Goal: Transaction & Acquisition: Purchase product/service

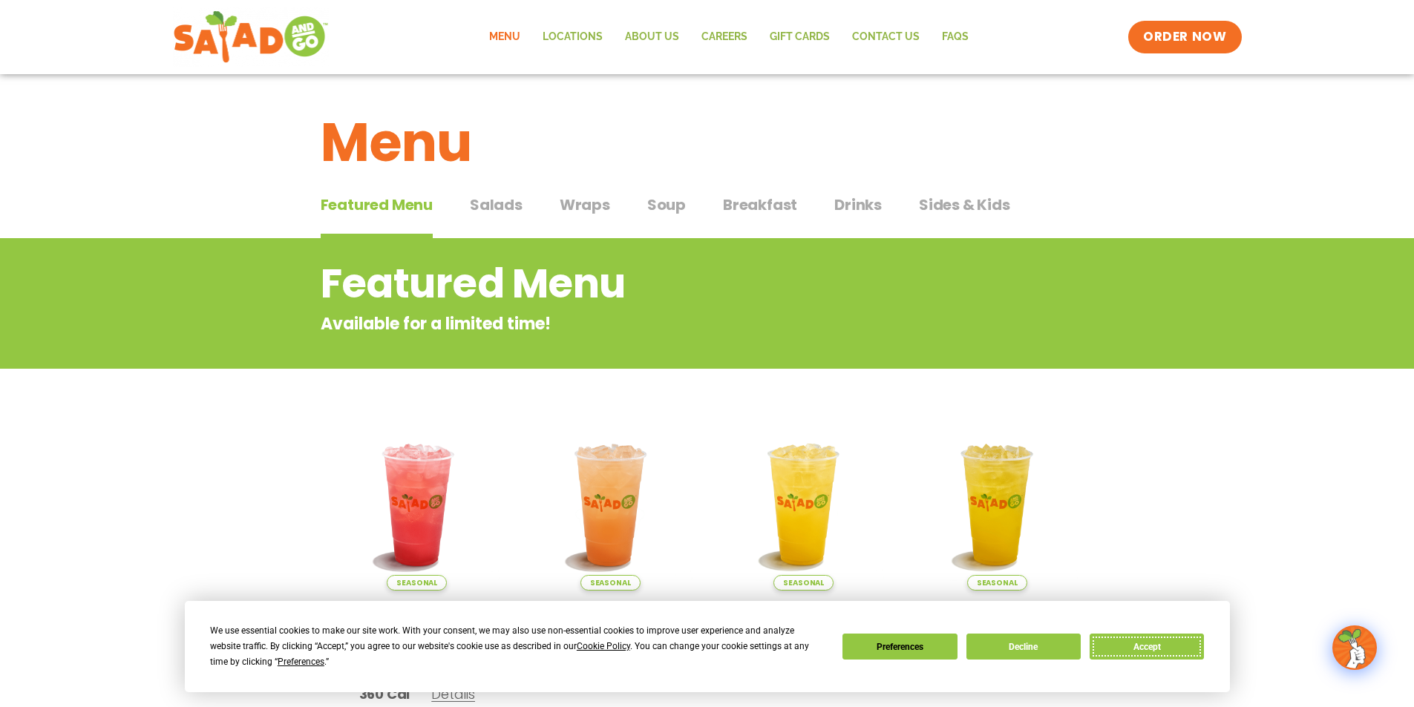
click at [1121, 638] on button "Accept" at bounding box center [1146, 647] width 114 height 26
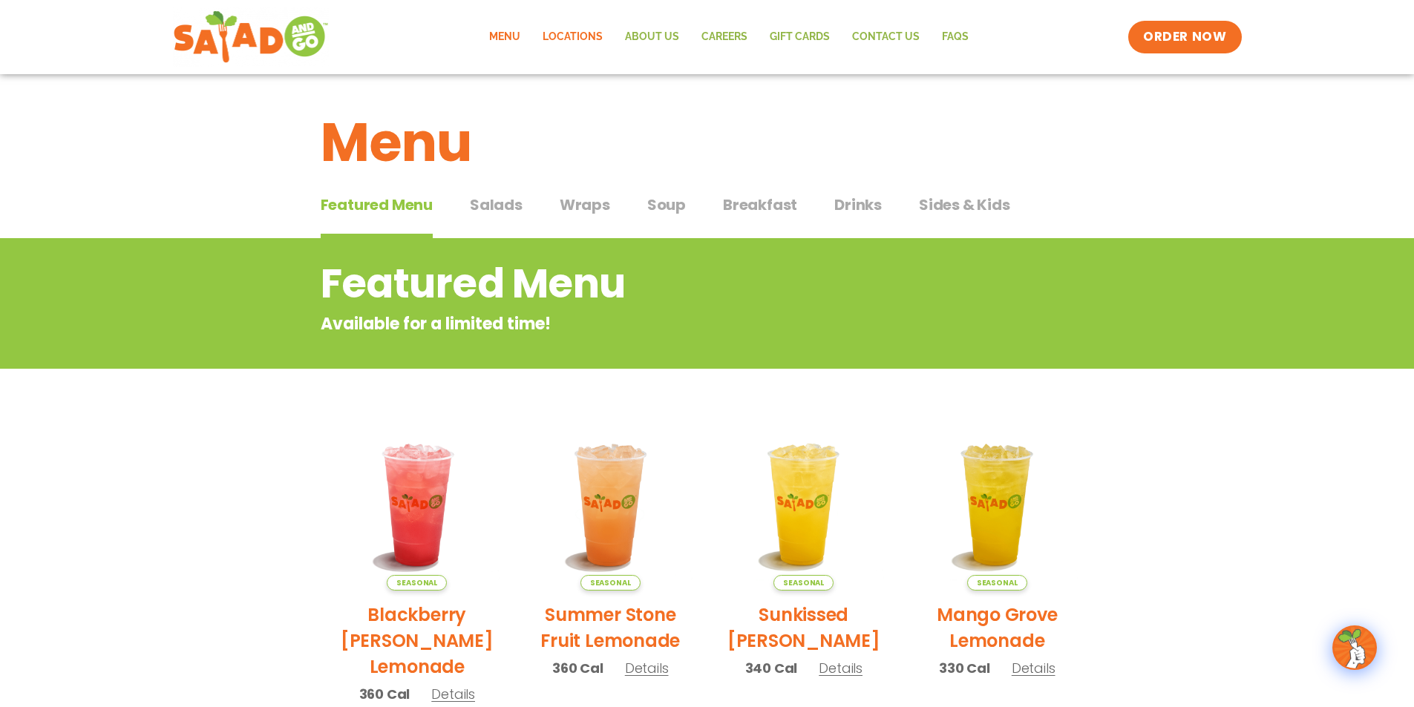
click at [581, 33] on link "Locations" at bounding box center [572, 37] width 82 height 34
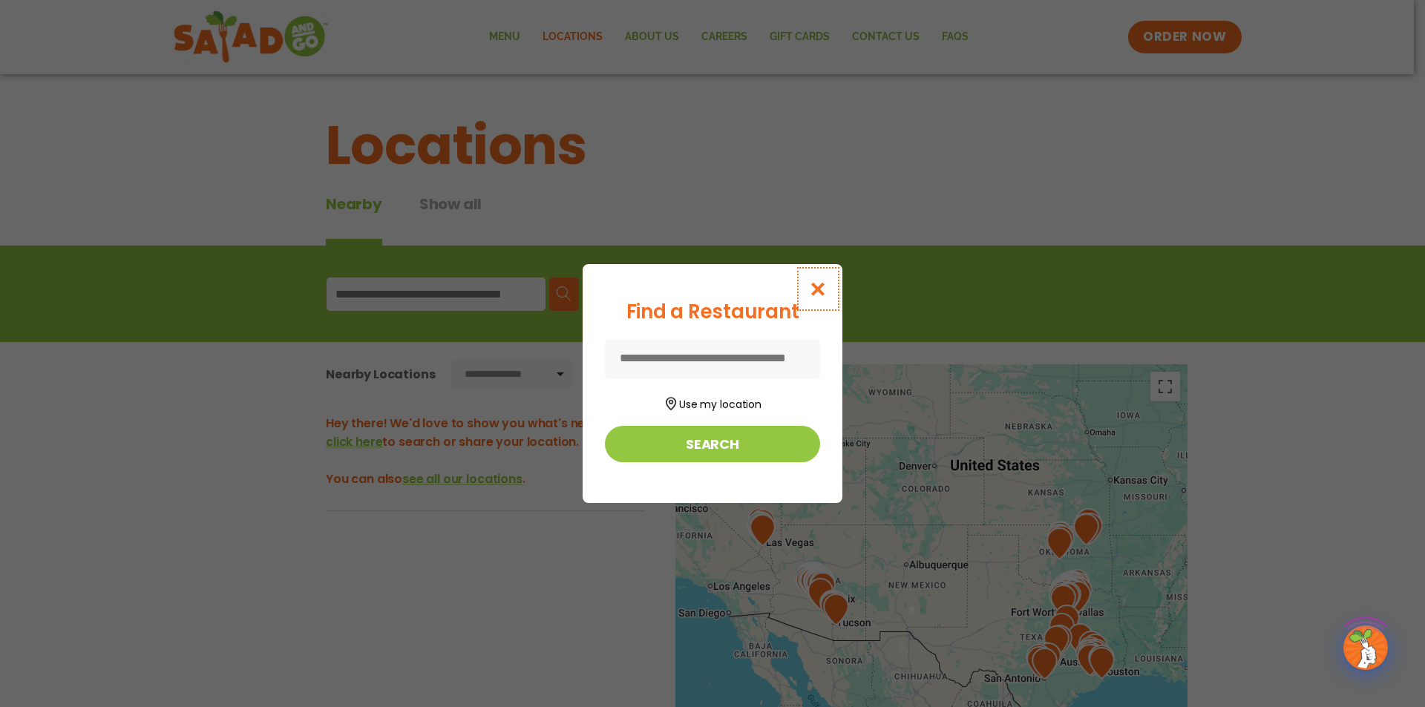
click at [807, 282] on button "Close modal" at bounding box center [818, 289] width 48 height 50
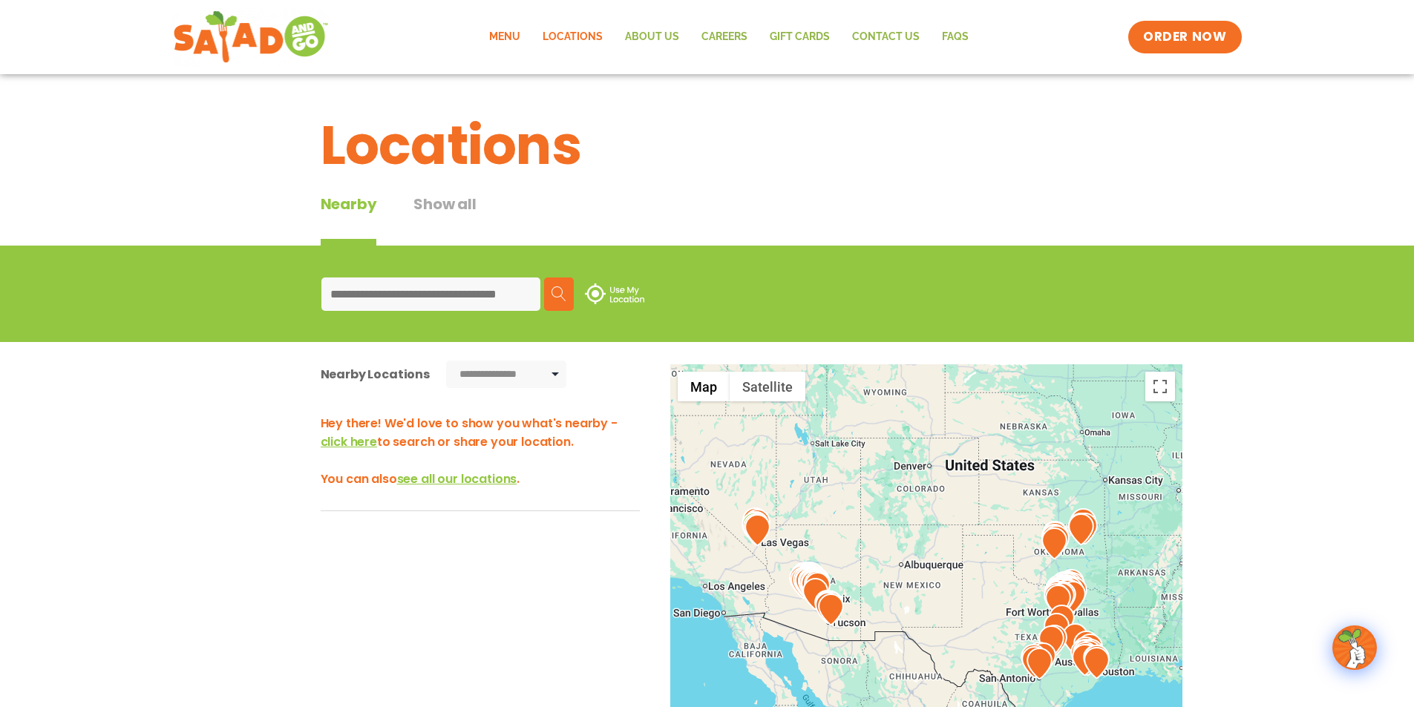
click at [508, 34] on link "Menu" at bounding box center [504, 37] width 53 height 34
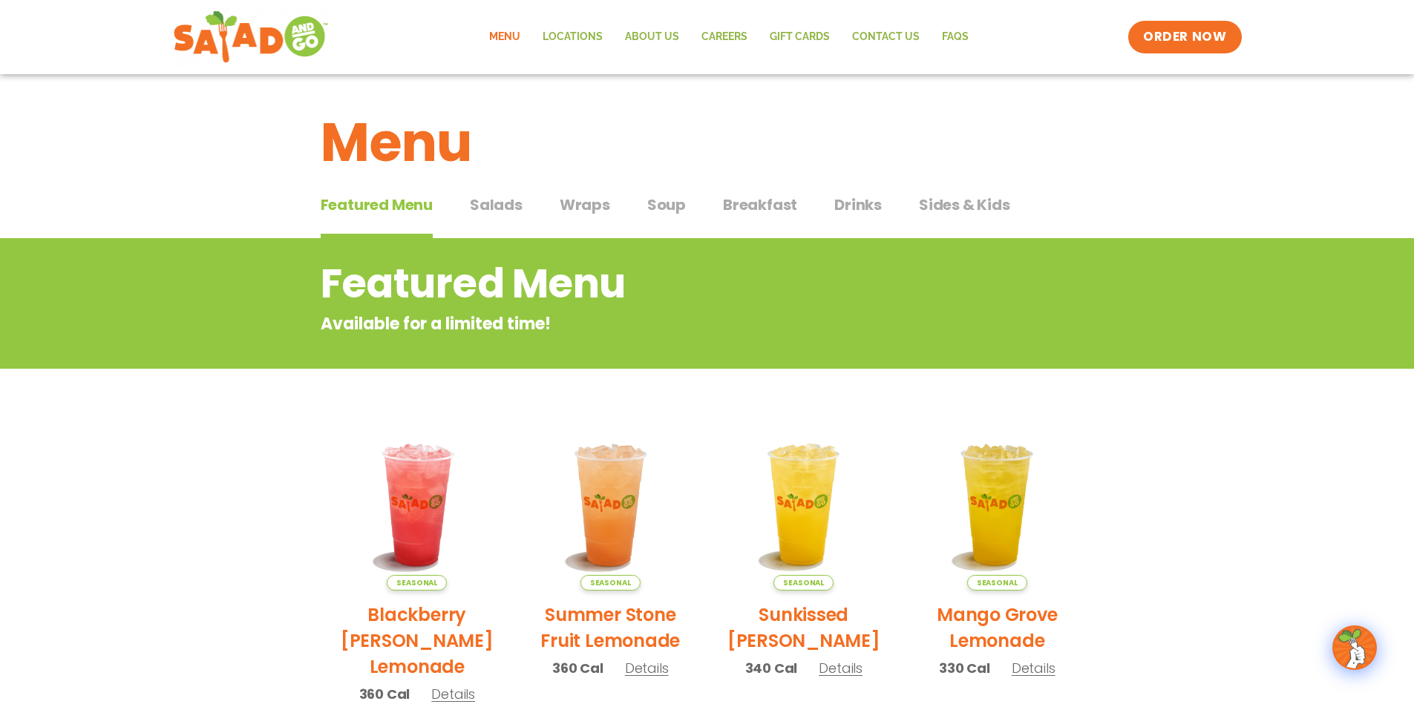
click at [477, 226] on button "Salads Salads" at bounding box center [496, 216] width 53 height 45
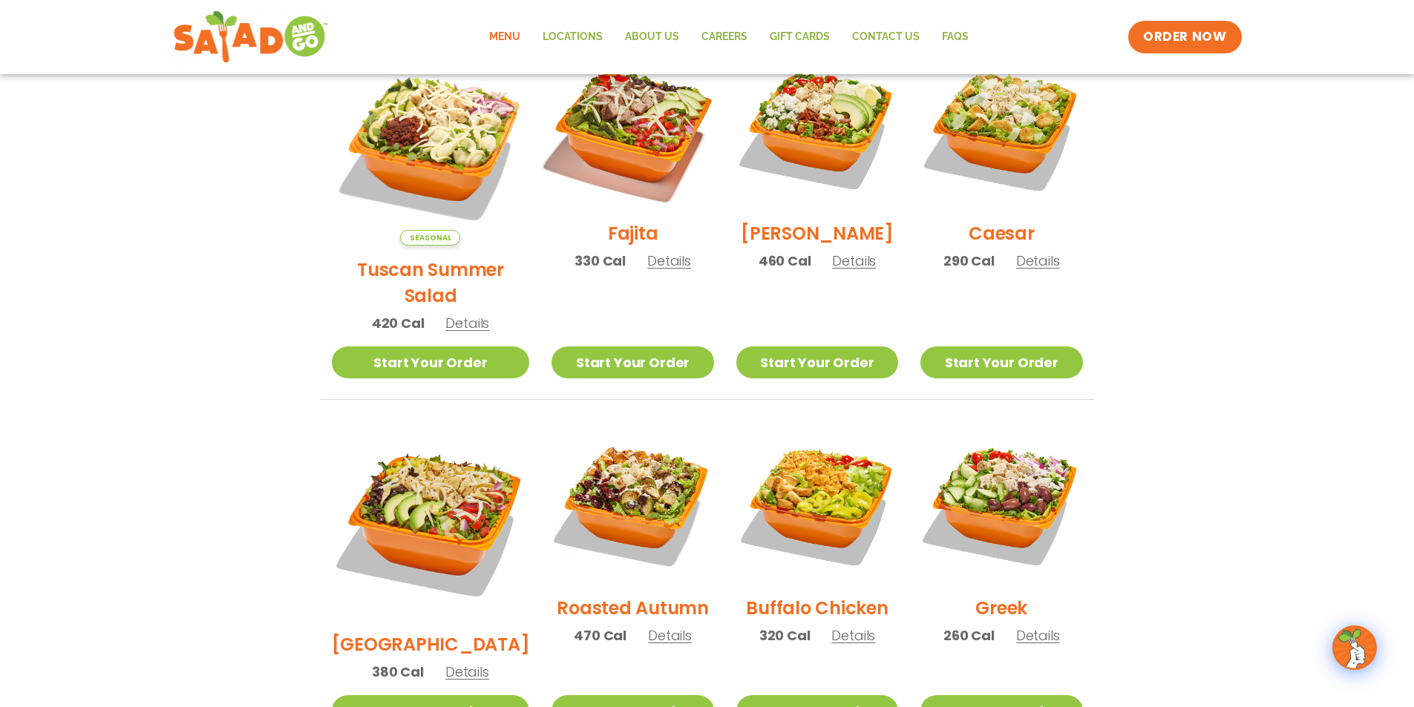
scroll to position [74, 0]
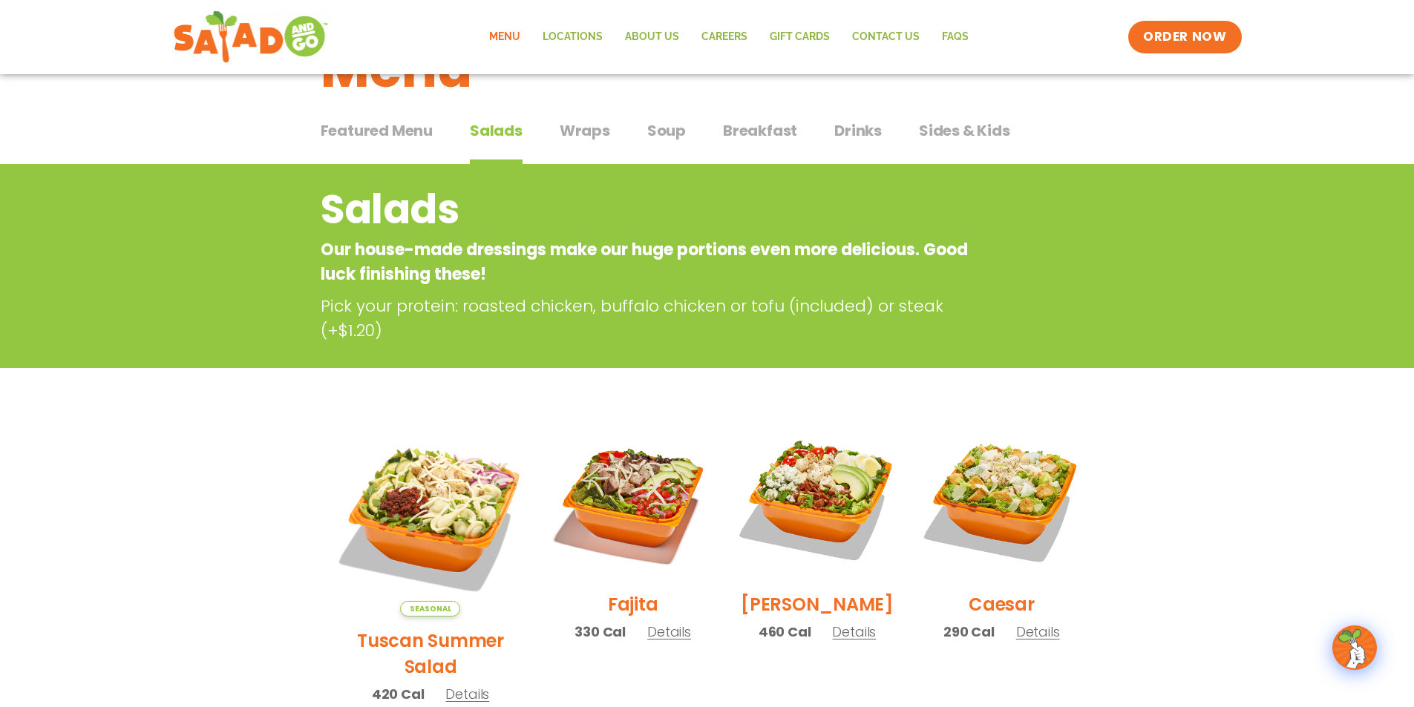
click at [577, 119] on span "Wraps" at bounding box center [585, 130] width 50 height 22
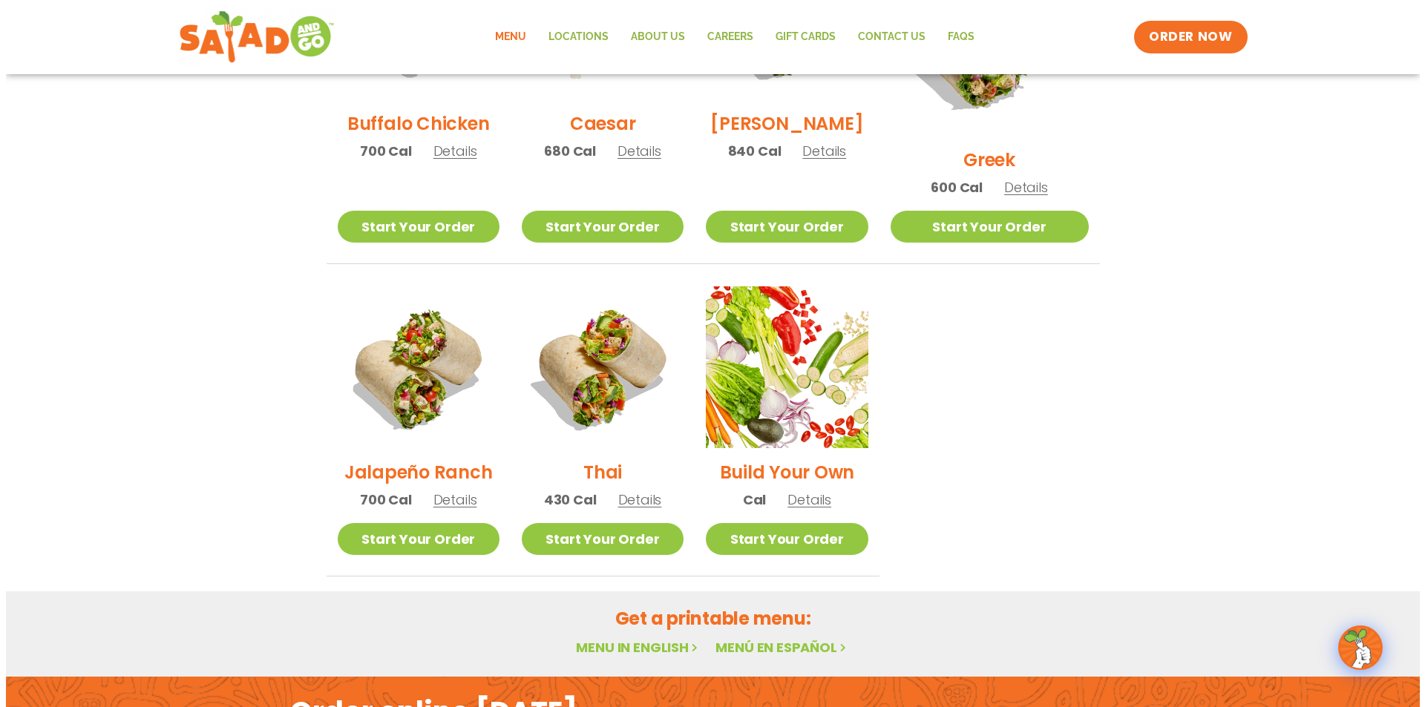
scroll to position [890, 0]
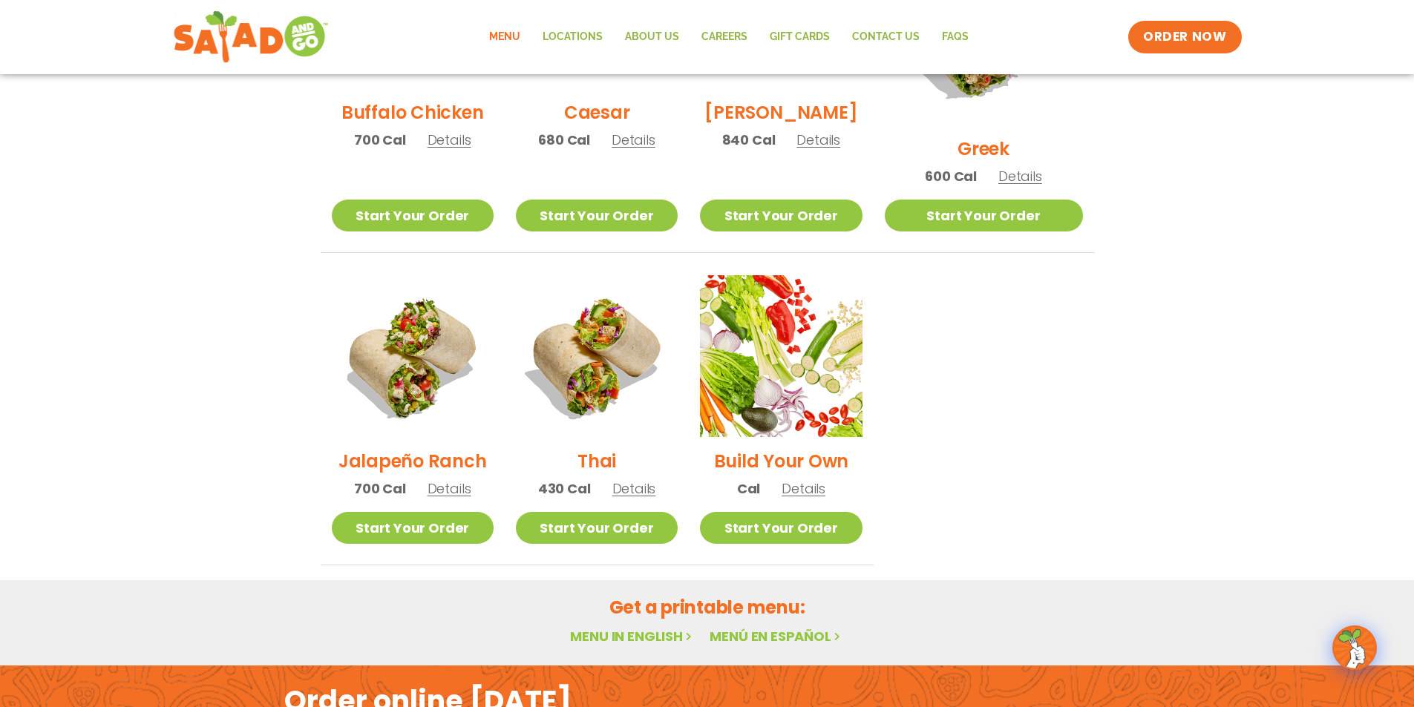
click at [471, 479] on span "Details" at bounding box center [449, 488] width 44 height 19
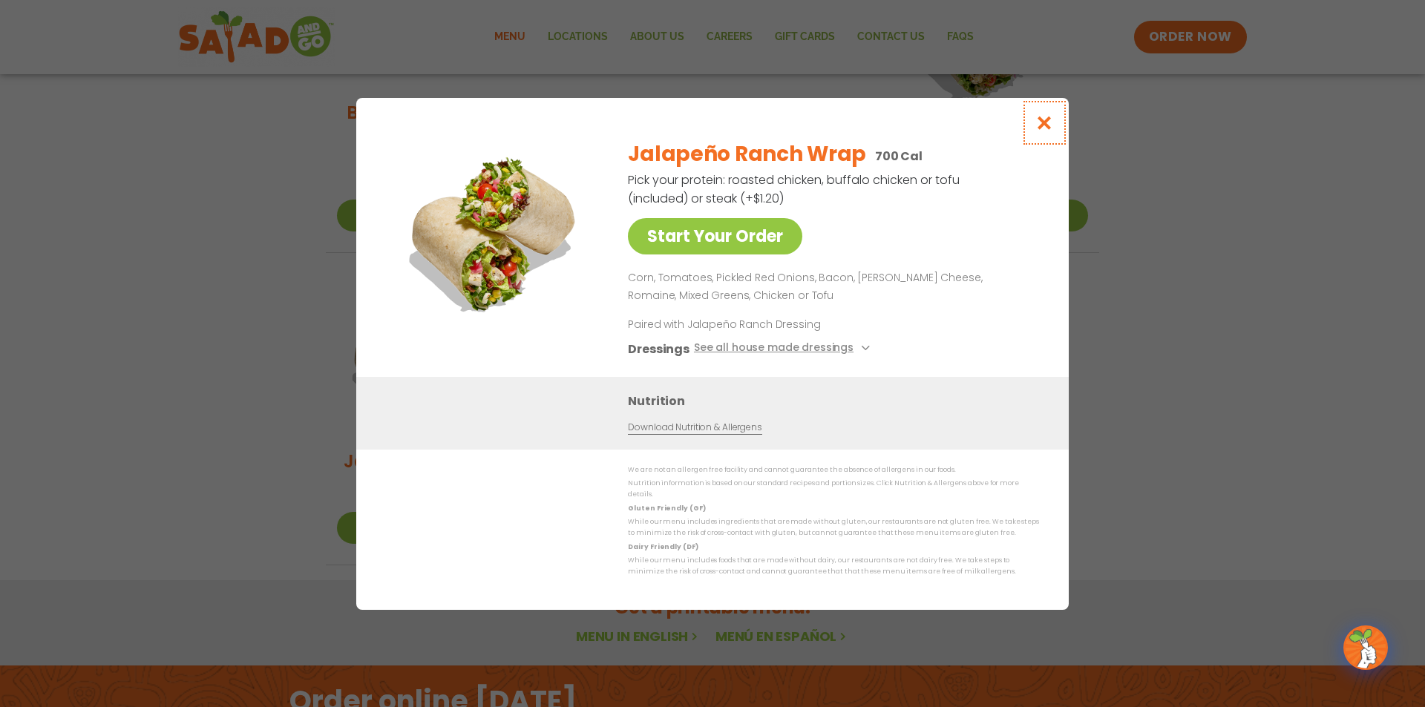
click at [1037, 131] on icon "Close modal" at bounding box center [1044, 123] width 19 height 16
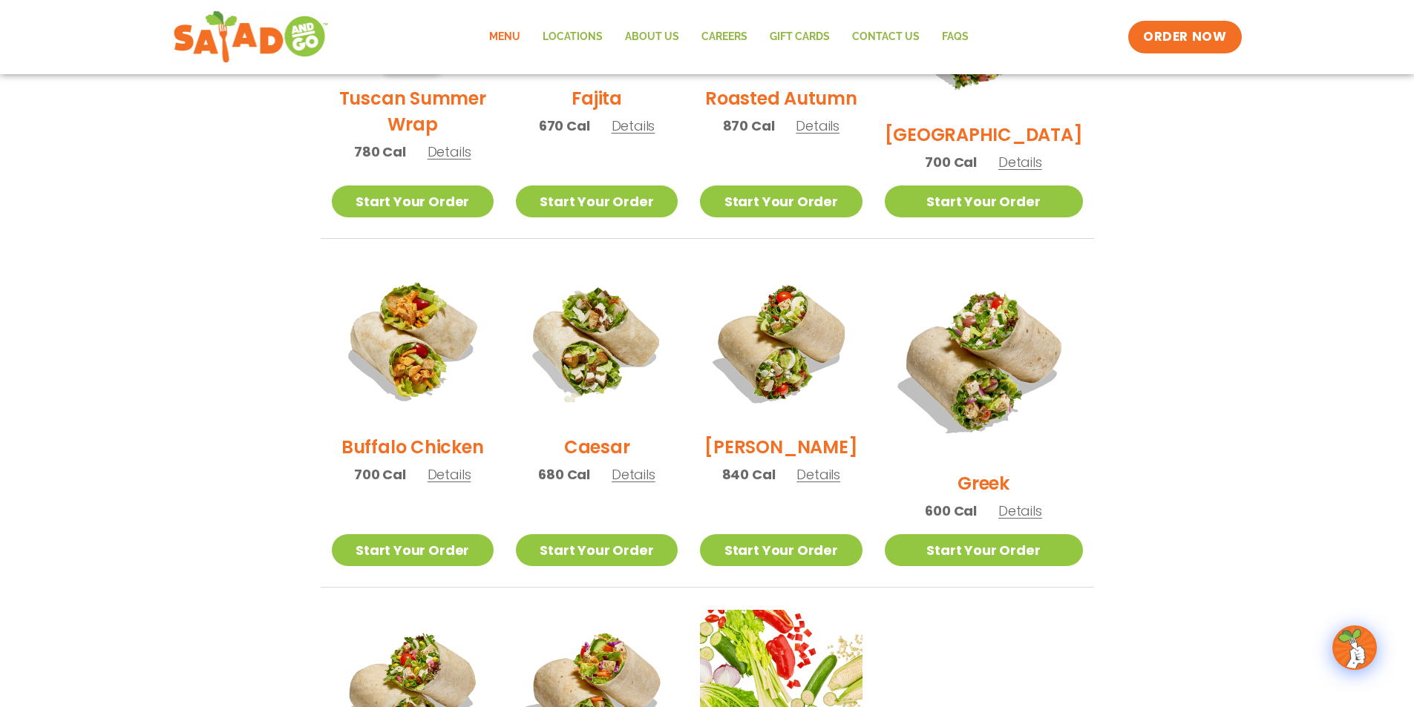
scroll to position [582, 0]
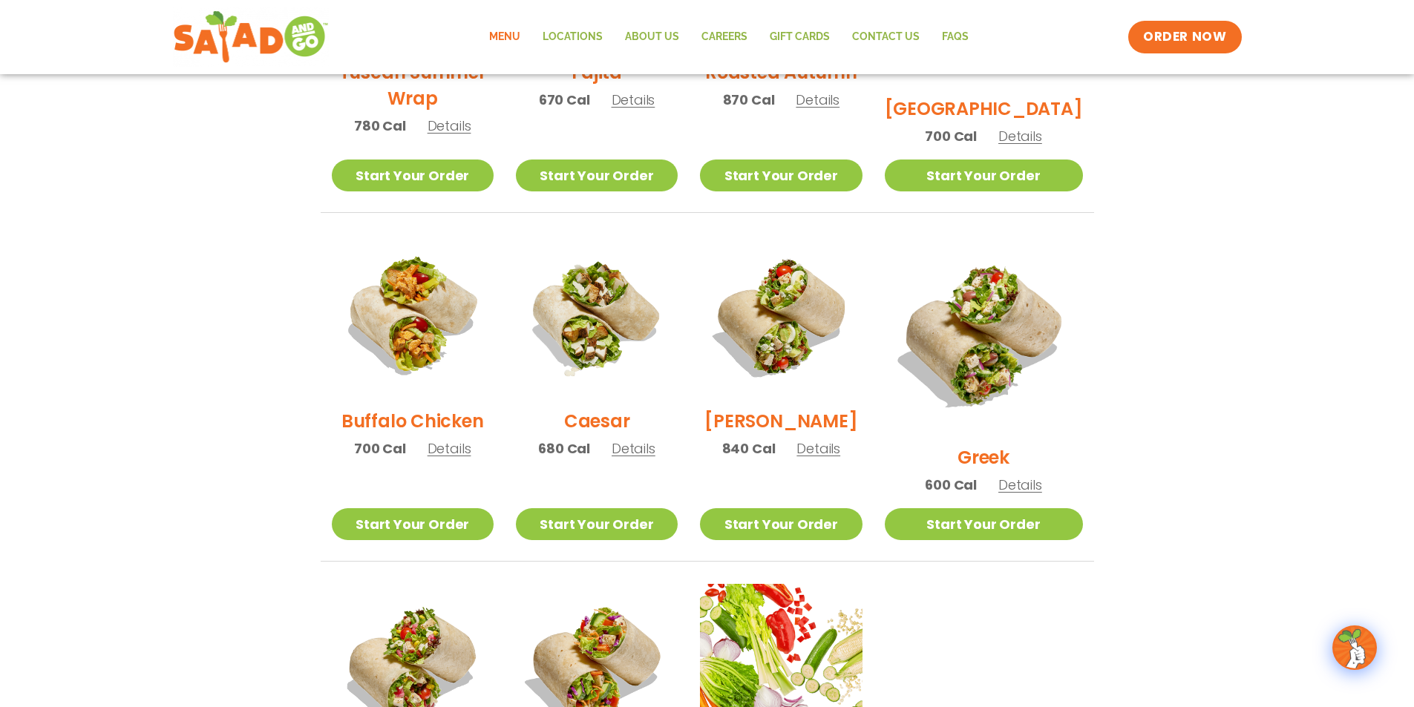
click at [824, 512] on li "[PERSON_NAME] 840 Cal Details Start Your Order Start Your Order [PERSON_NAME] W…" at bounding box center [781, 398] width 184 height 327
click at [840, 458] on span "Details" at bounding box center [818, 448] width 44 height 19
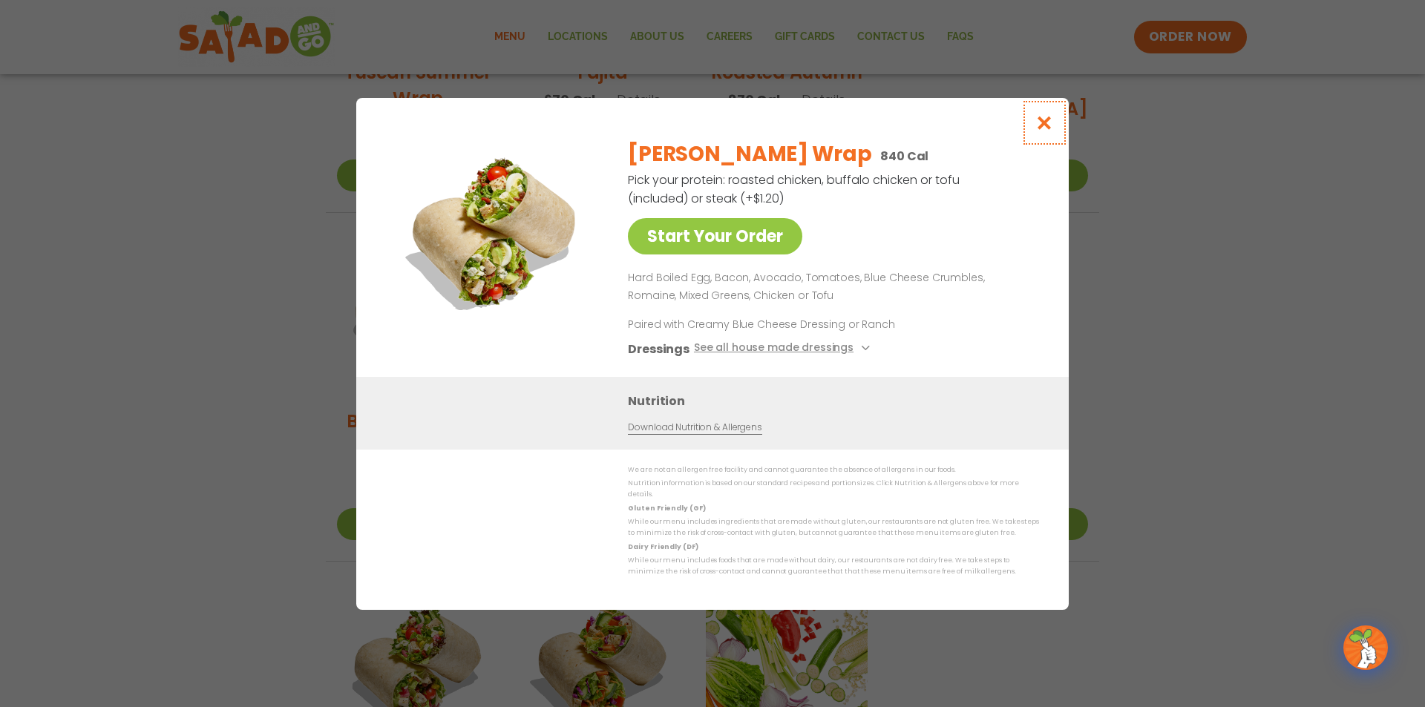
click at [1051, 131] on icon "Close modal" at bounding box center [1044, 123] width 19 height 16
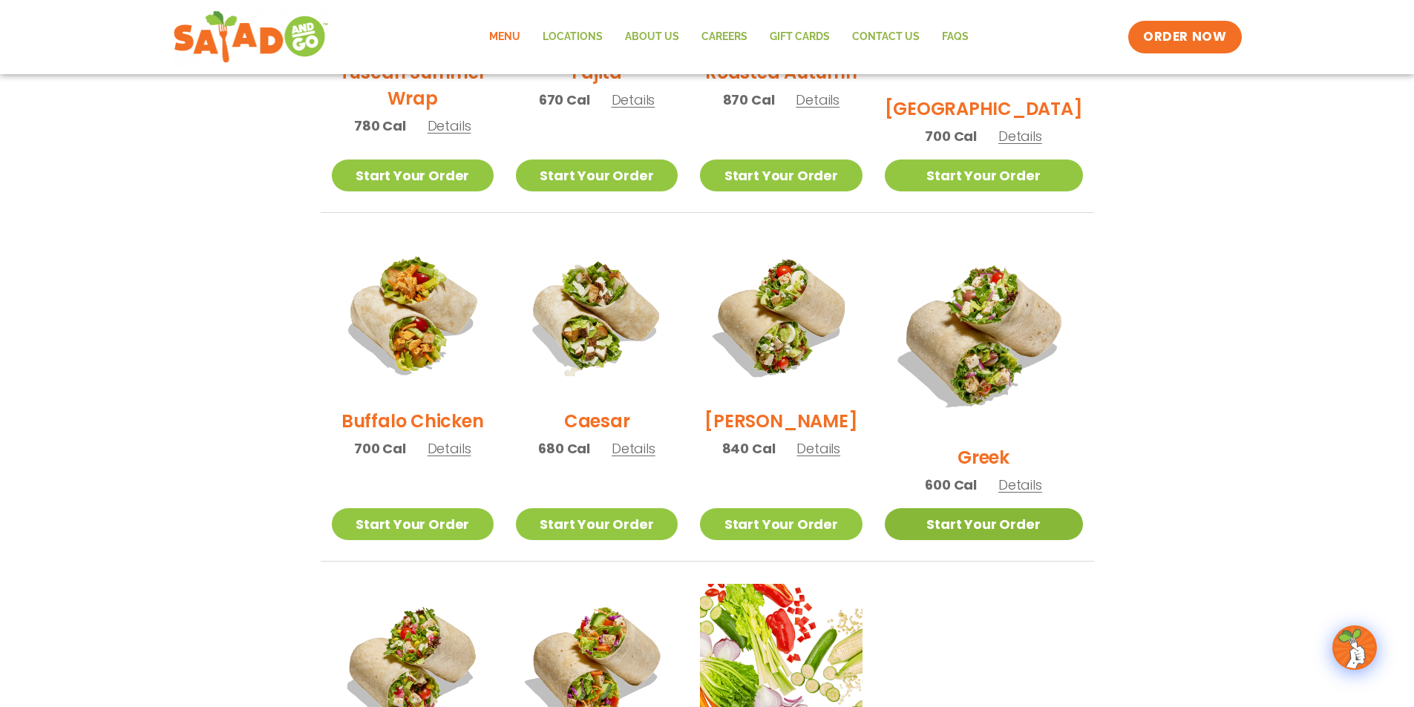
click at [946, 508] on link "Start Your Order" at bounding box center [984, 524] width 198 height 32
click at [1037, 476] on span "Details" at bounding box center [1020, 485] width 44 height 19
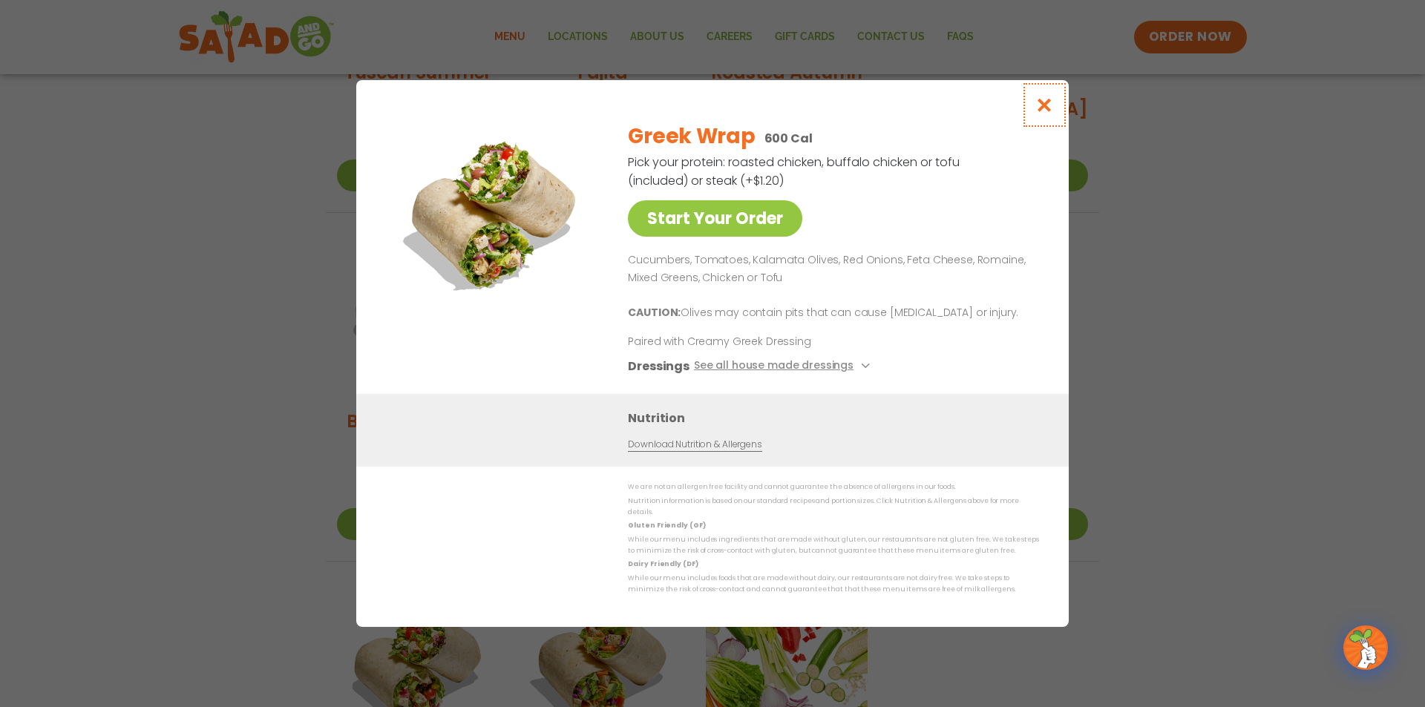
click at [1051, 91] on button "Close modal" at bounding box center [1044, 105] width 48 height 50
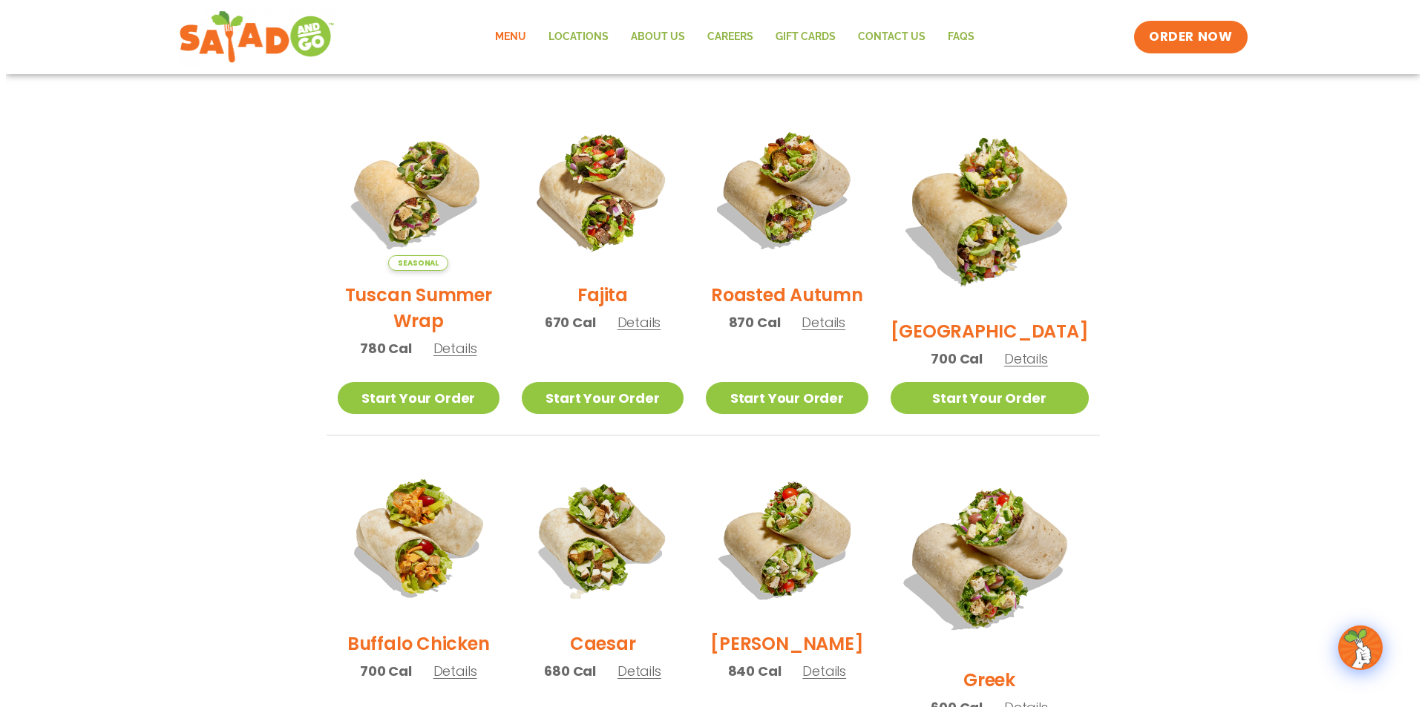
scroll to position [211, 0]
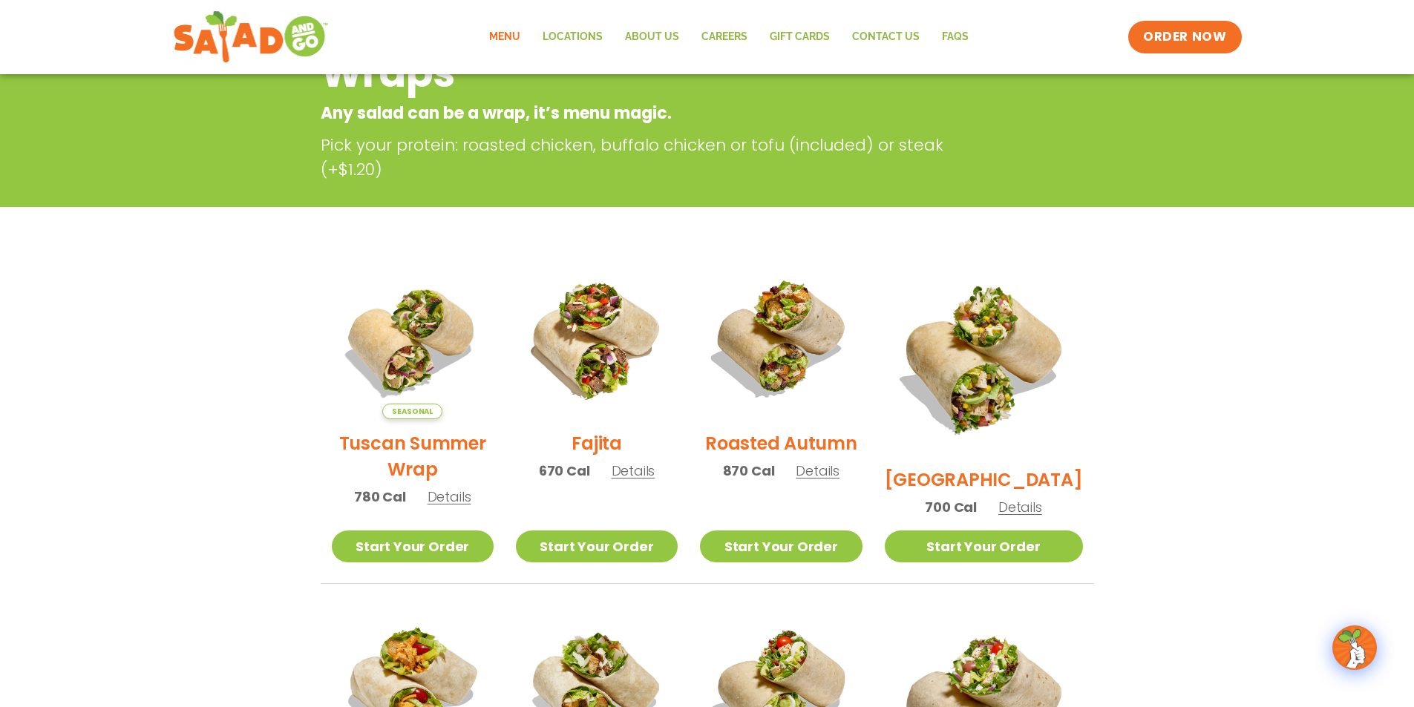
click at [839, 480] on span "Details" at bounding box center [818, 471] width 44 height 19
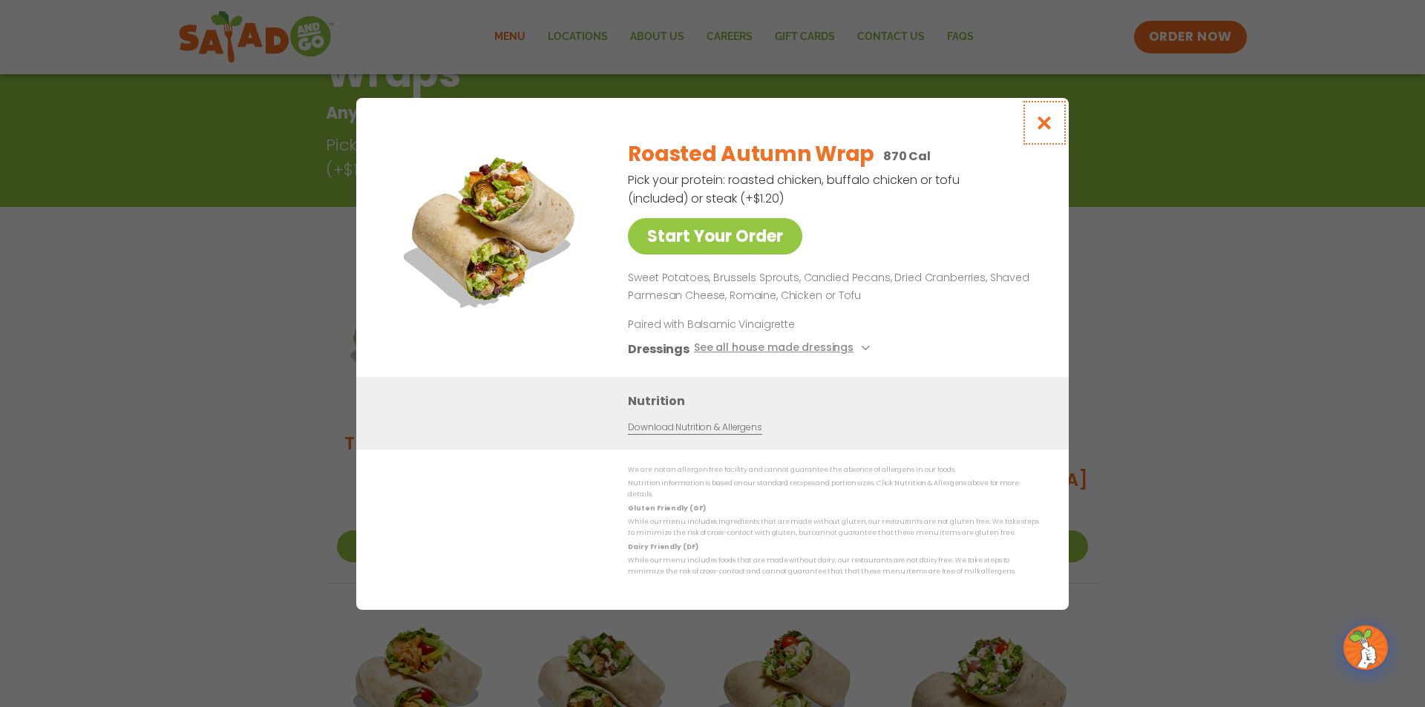
click at [1041, 131] on icon "Close modal" at bounding box center [1044, 123] width 19 height 16
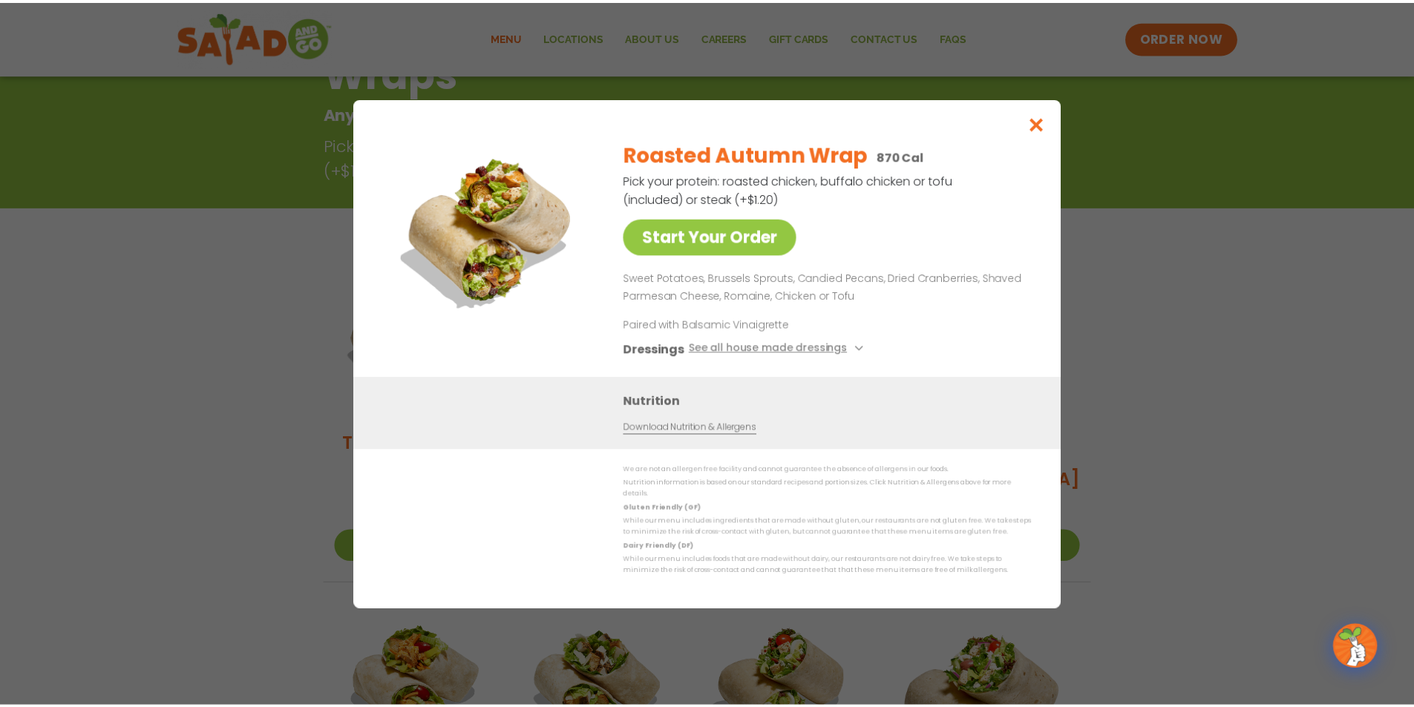
scroll to position [238, 0]
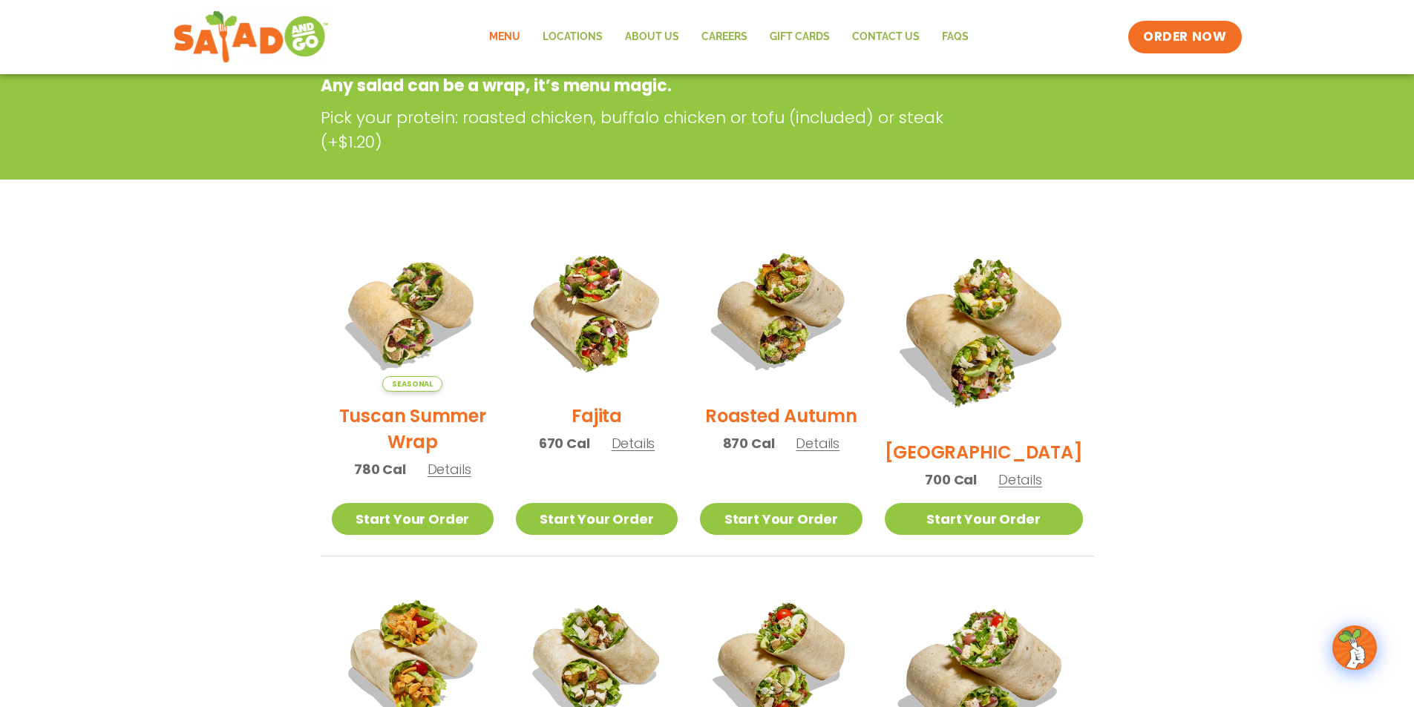
click at [647, 453] on span "Details" at bounding box center [633, 443] width 44 height 19
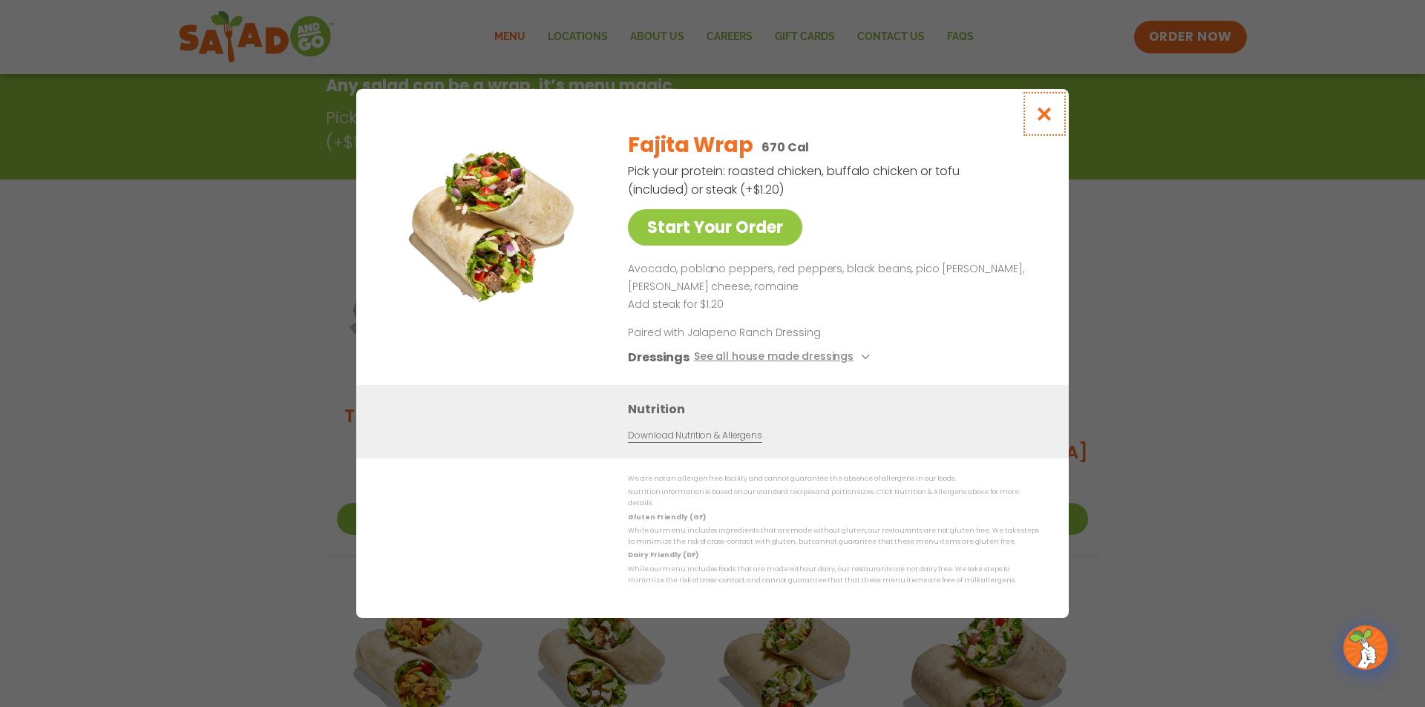
click at [1050, 111] on icon "Close modal" at bounding box center [1044, 114] width 19 height 16
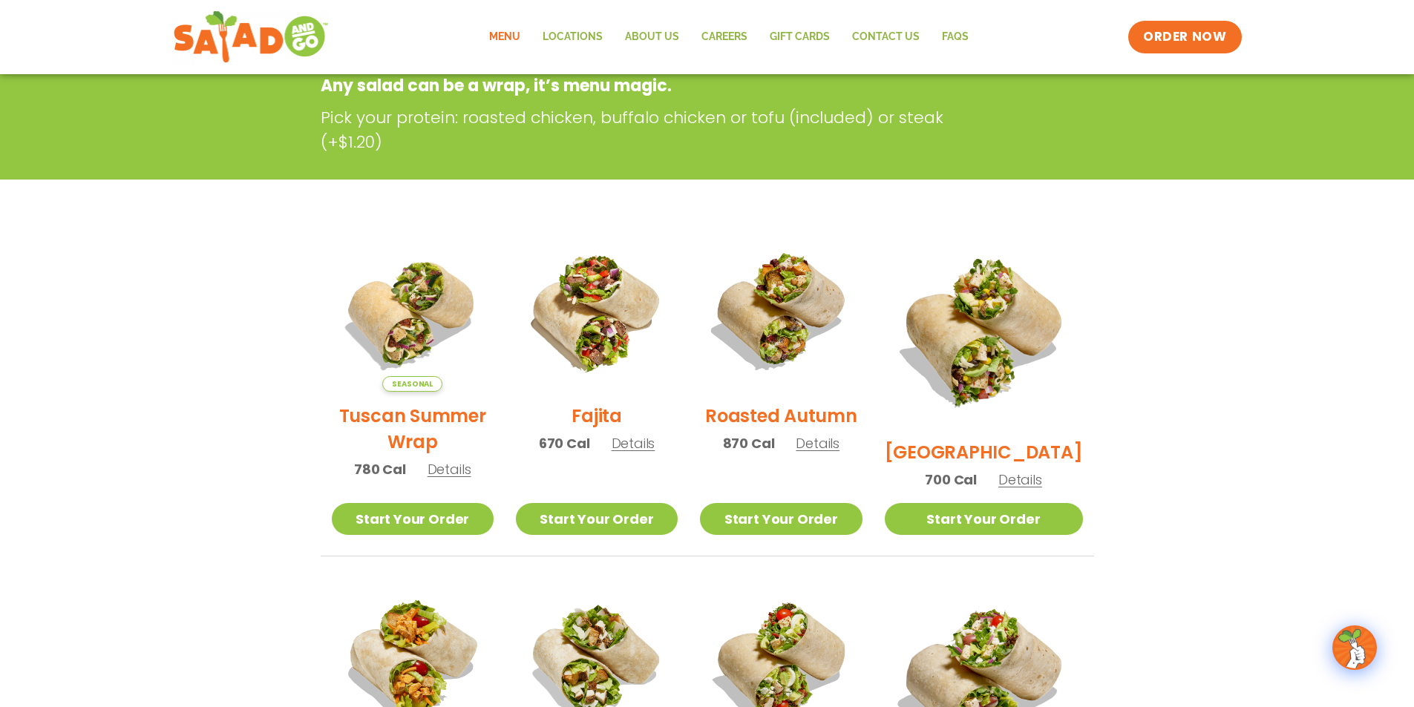
click at [451, 469] on span "Details" at bounding box center [449, 469] width 44 height 19
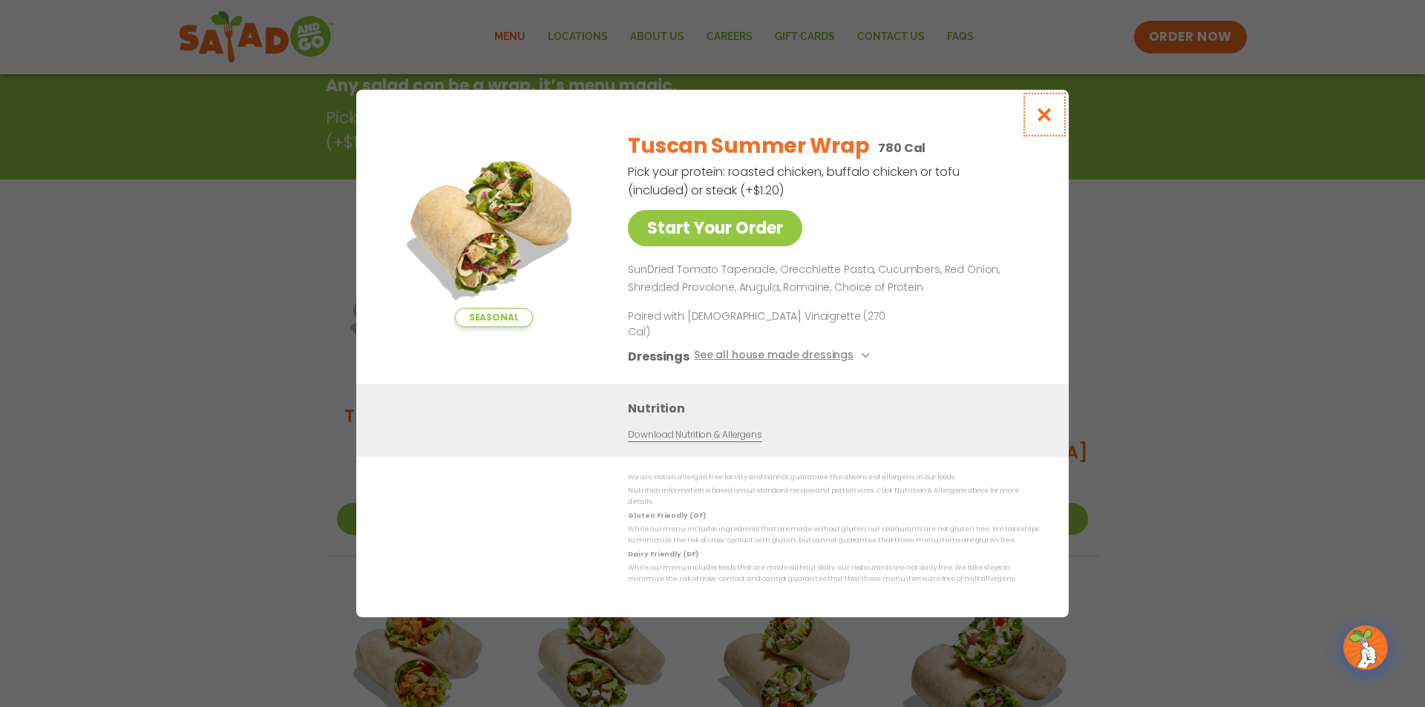
drag, startPoint x: 1040, startPoint y: 125, endPoint x: 1032, endPoint y: 130, distance: 9.1
click at [1040, 122] on icon "Close modal" at bounding box center [1044, 115] width 19 height 16
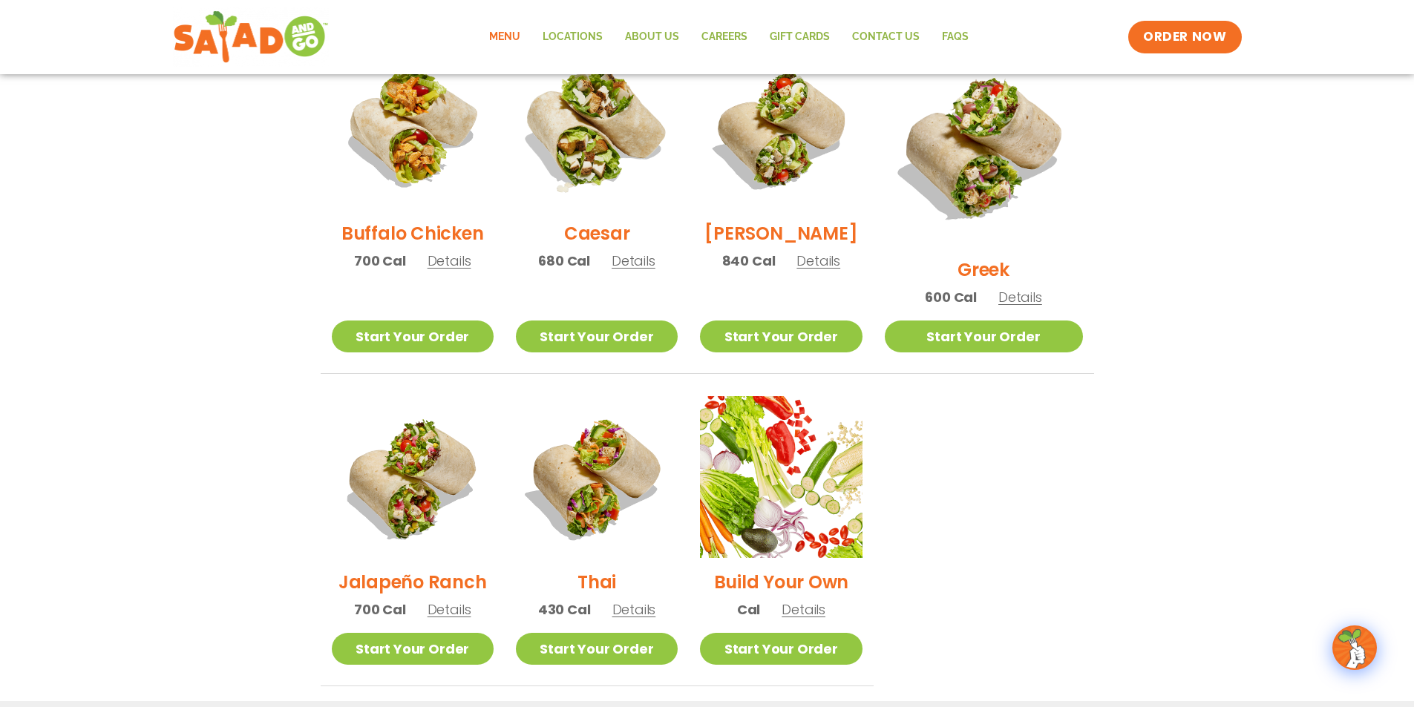
scroll to position [980, 0]
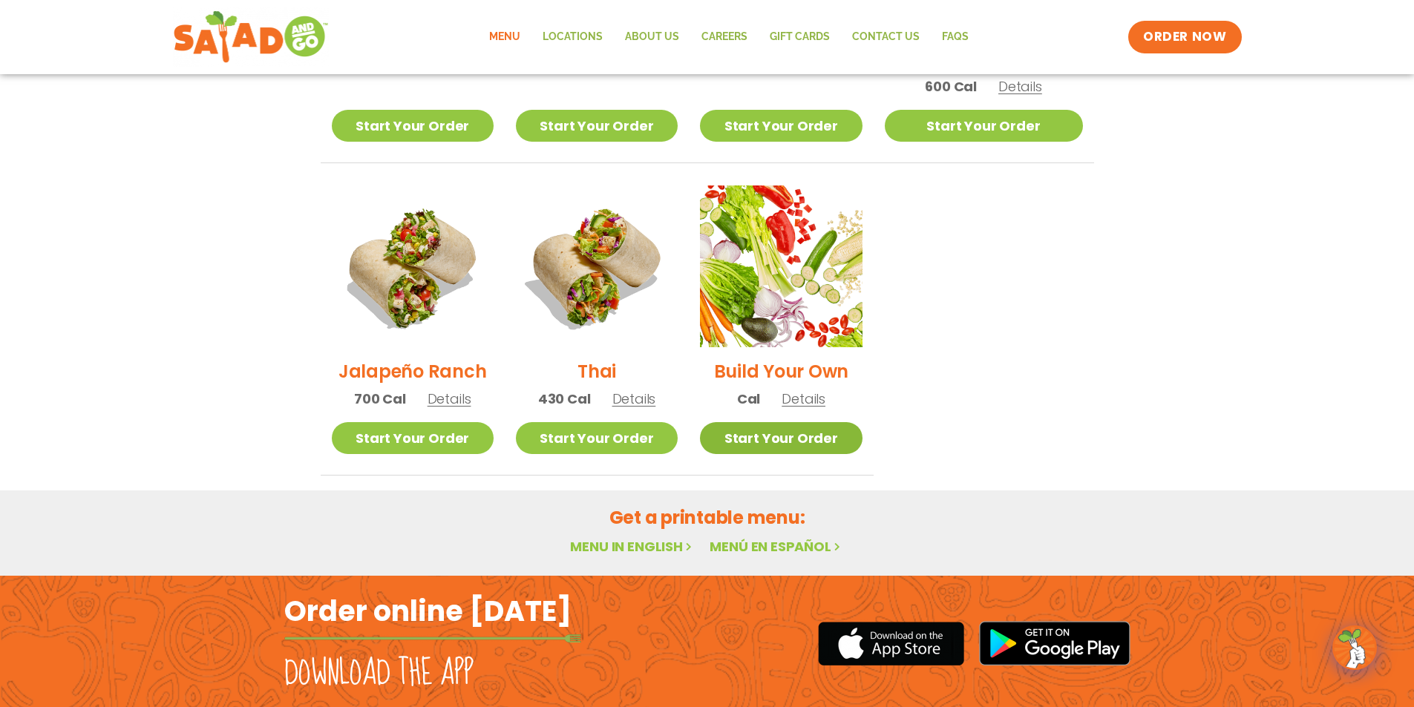
click at [772, 422] on link "Start Your Order" at bounding box center [781, 438] width 162 height 32
